Goal: Transaction & Acquisition: Purchase product/service

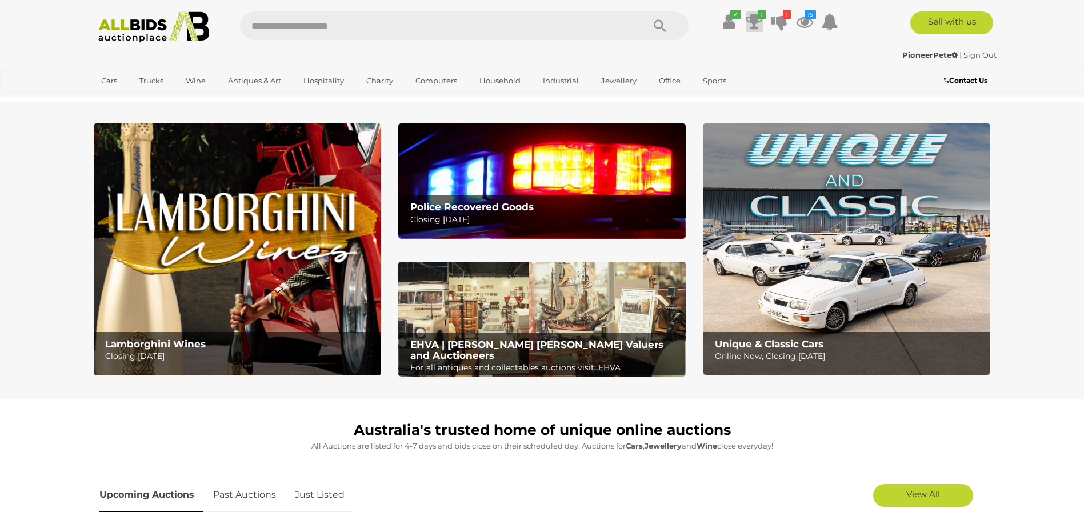
click at [755, 18] on icon at bounding box center [754, 21] width 16 height 21
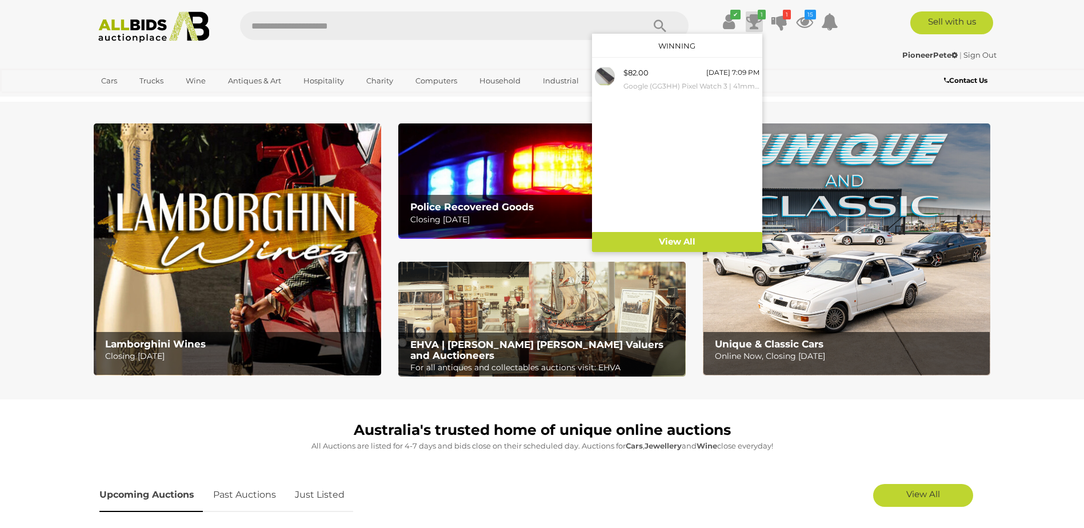
click at [755, 18] on icon at bounding box center [754, 21] width 16 height 21
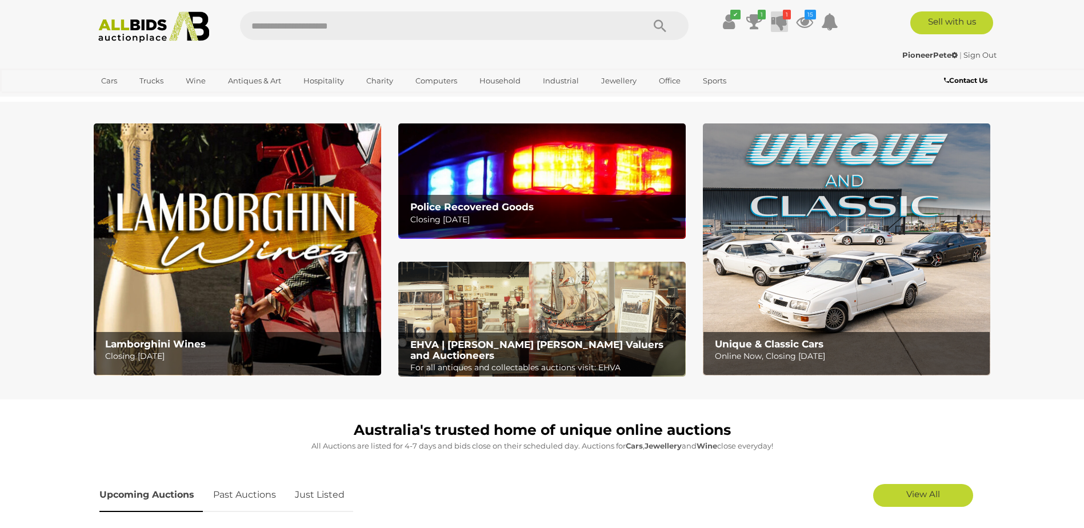
click at [780, 19] on icon at bounding box center [779, 21] width 16 height 21
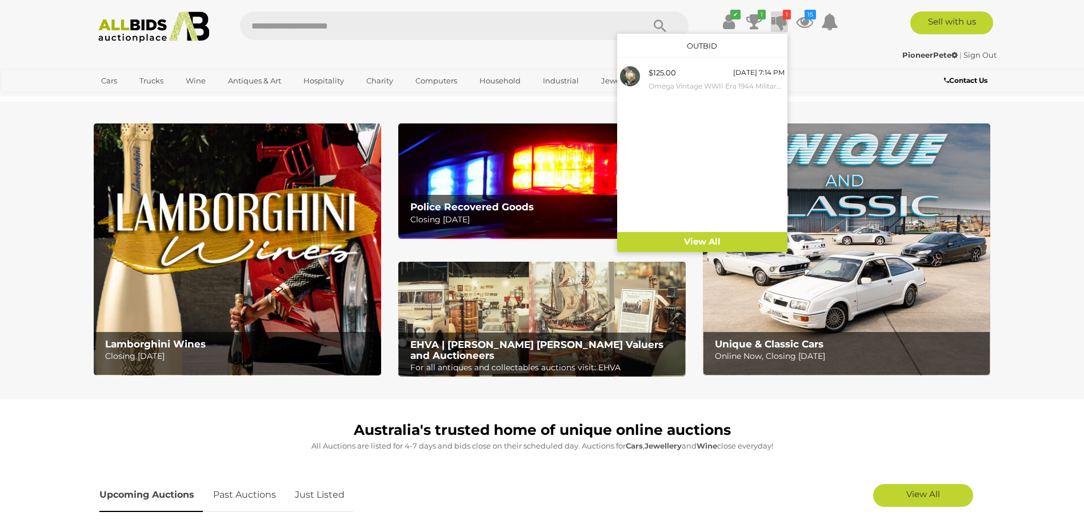
click at [780, 19] on icon at bounding box center [779, 21] width 16 height 21
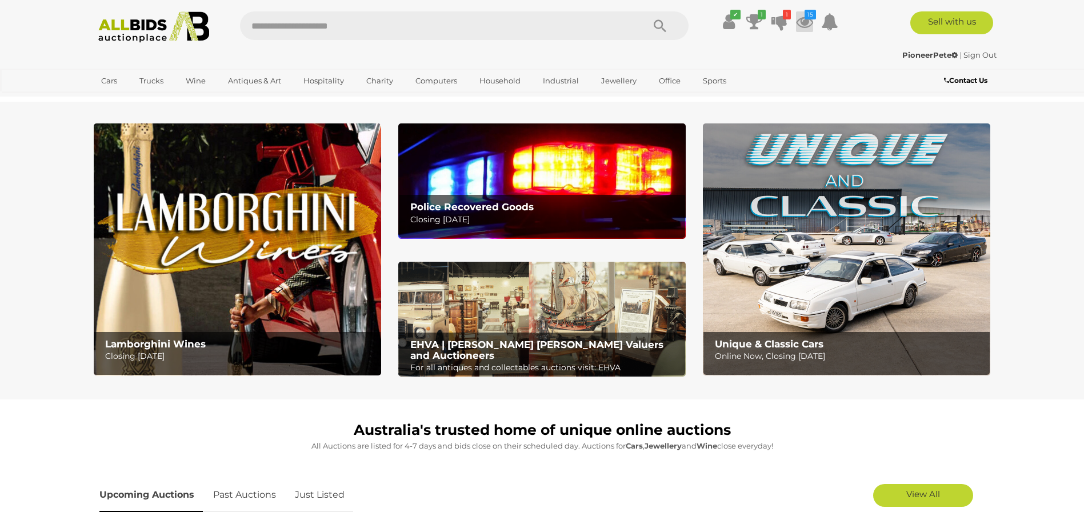
click at [807, 23] on icon at bounding box center [804, 21] width 17 height 21
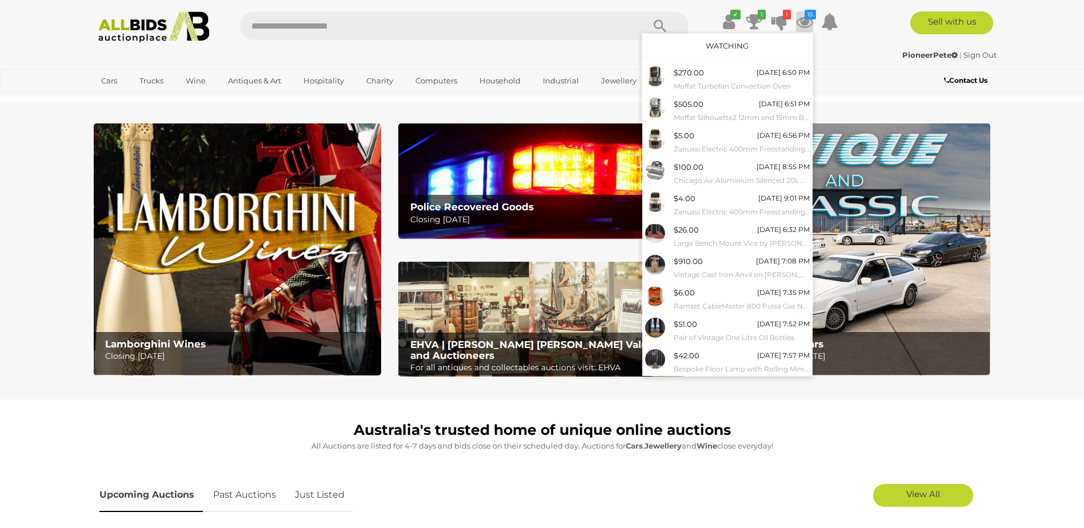
click at [807, 23] on icon at bounding box center [804, 21] width 17 height 21
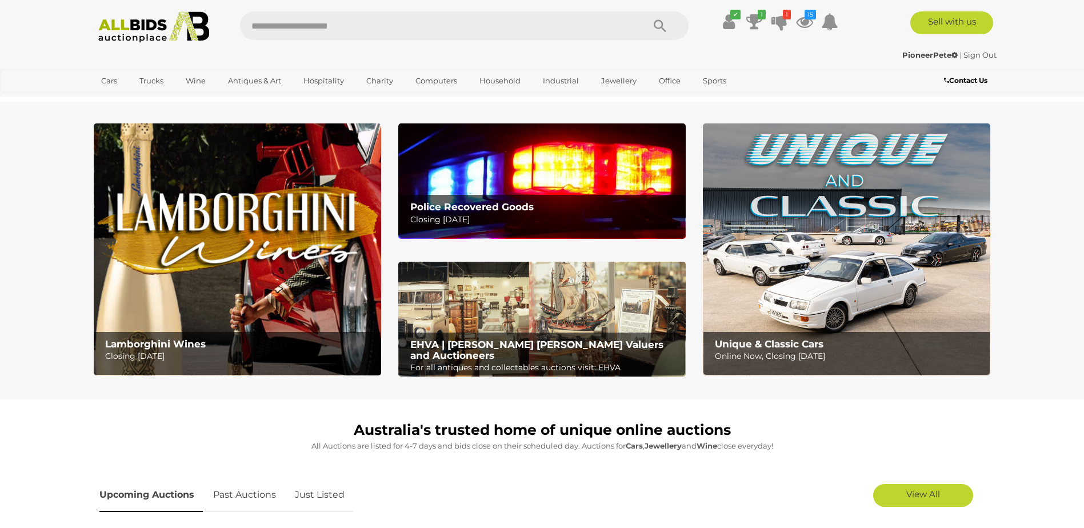
scroll to position [286, 0]
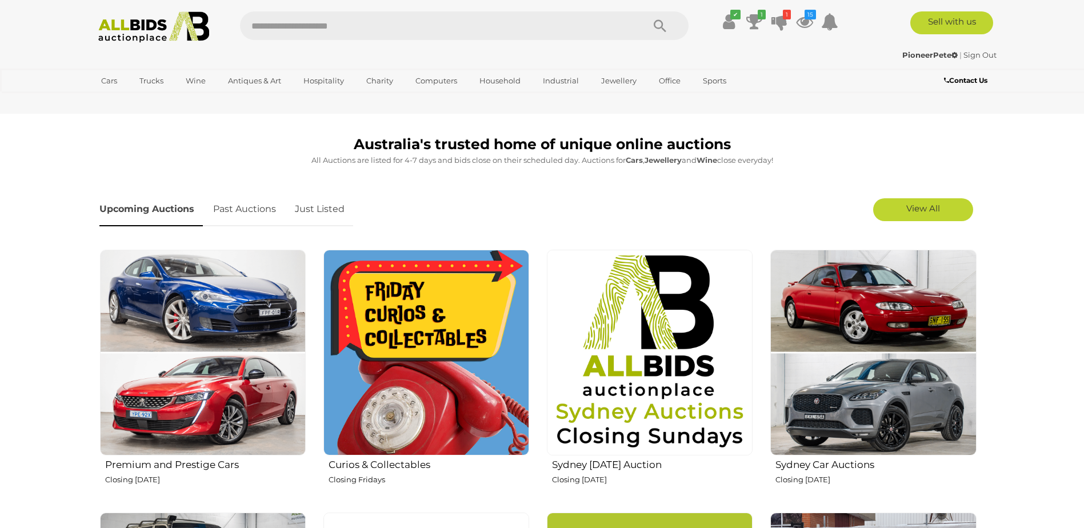
click at [306, 203] on link "Just Listed" at bounding box center [319, 210] width 67 height 34
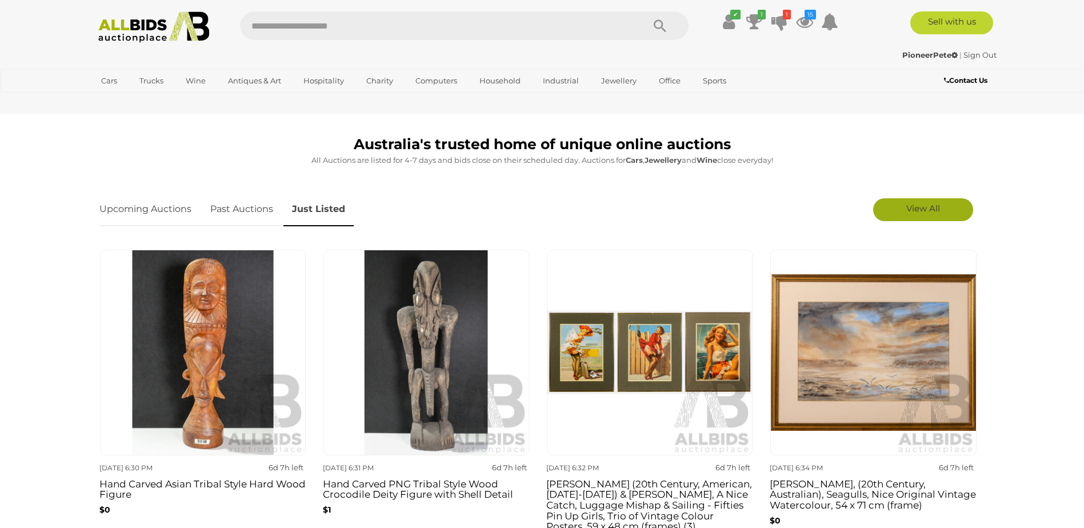
click at [908, 204] on span "View All" at bounding box center [923, 208] width 34 height 11
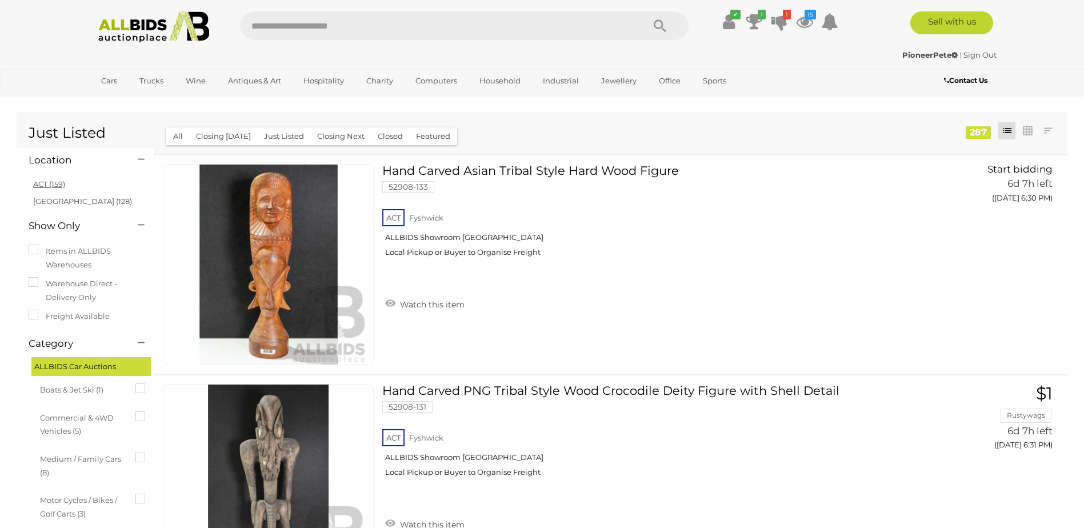
click at [55, 181] on link "ACT (159)" at bounding box center [49, 183] width 32 height 9
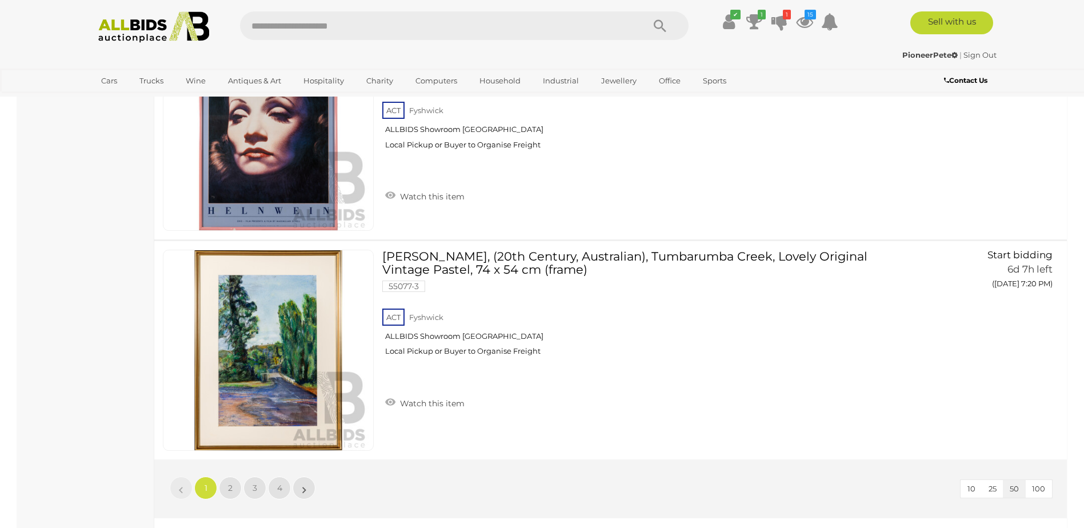
scroll to position [10854, 0]
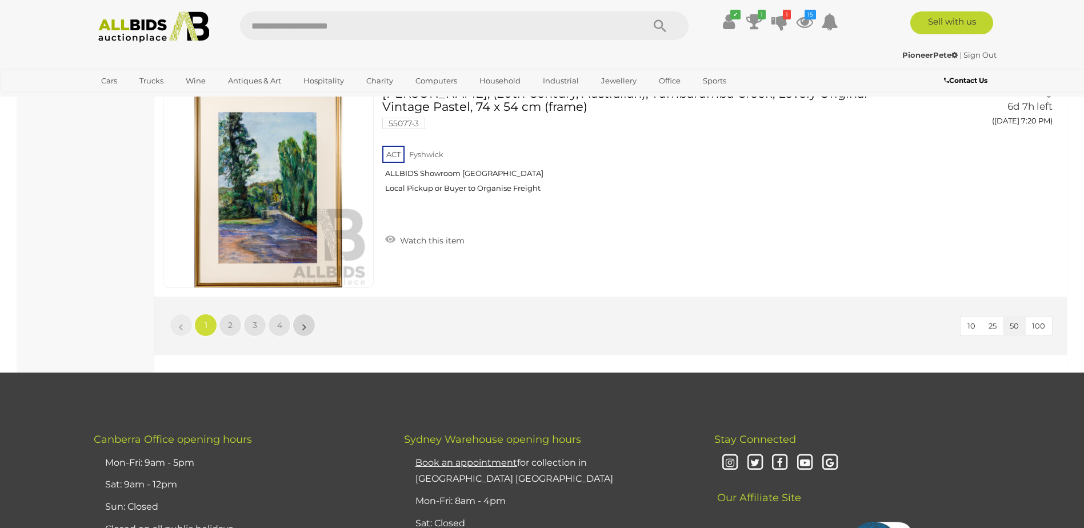
click at [308, 326] on link "»" at bounding box center [303, 325] width 23 height 23
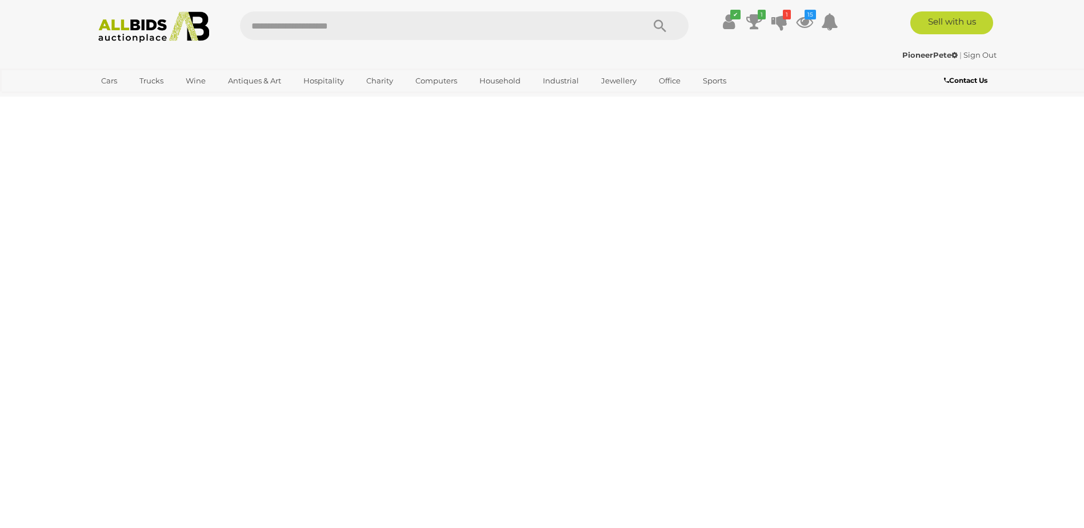
scroll to position [0, 0]
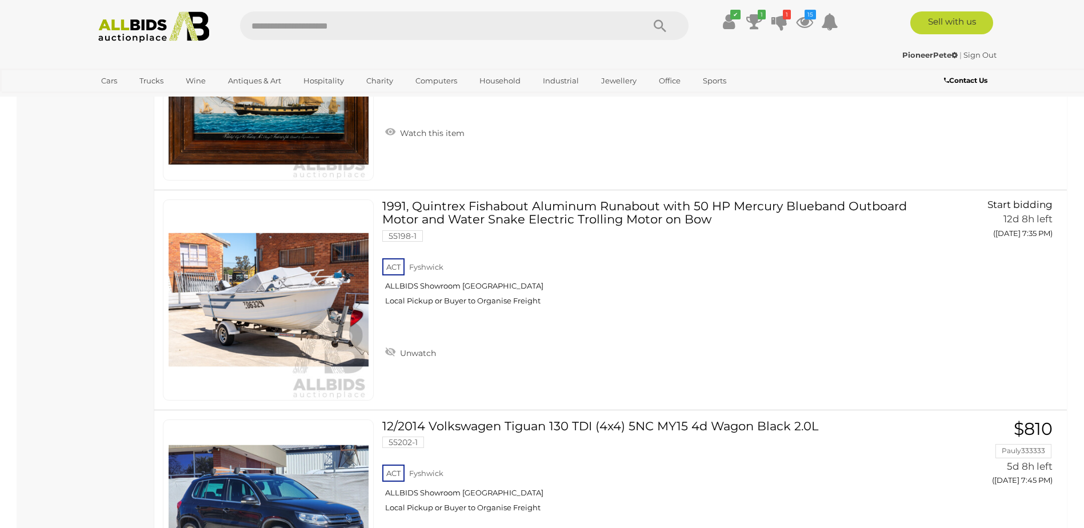
scroll to position [6570, 0]
